Goal: Find specific page/section: Find specific page/section

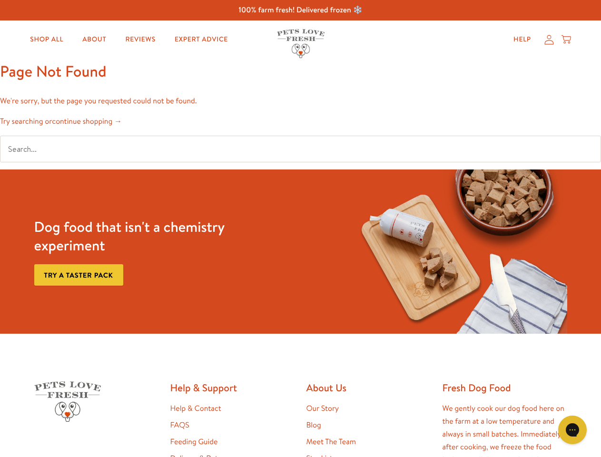
click at [300, 229] on div "Dog food that isn't a chemistry experiment Try a taster pack" at bounding box center [300, 252] width 541 height 164
click at [573, 430] on icon "Gorgias live chat" at bounding box center [572, 429] width 9 height 9
